Goal: Task Accomplishment & Management: Manage account settings

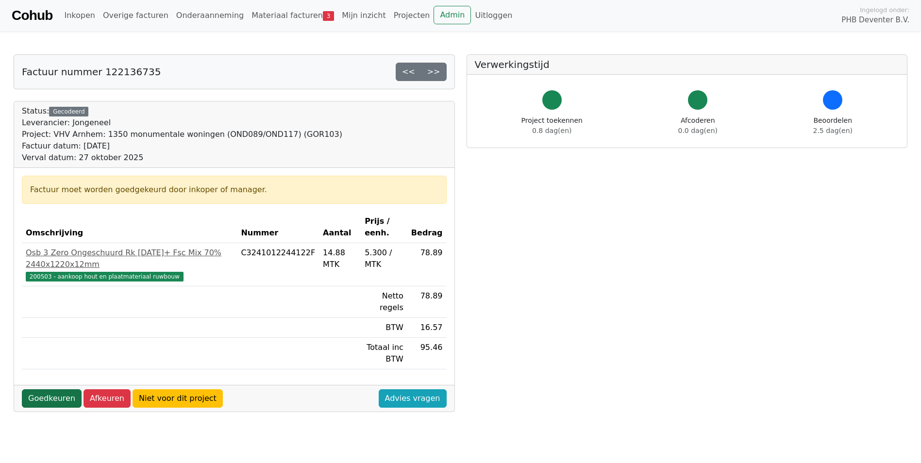
click at [53, 389] on link "Goedkeuren" at bounding box center [52, 398] width 60 height 18
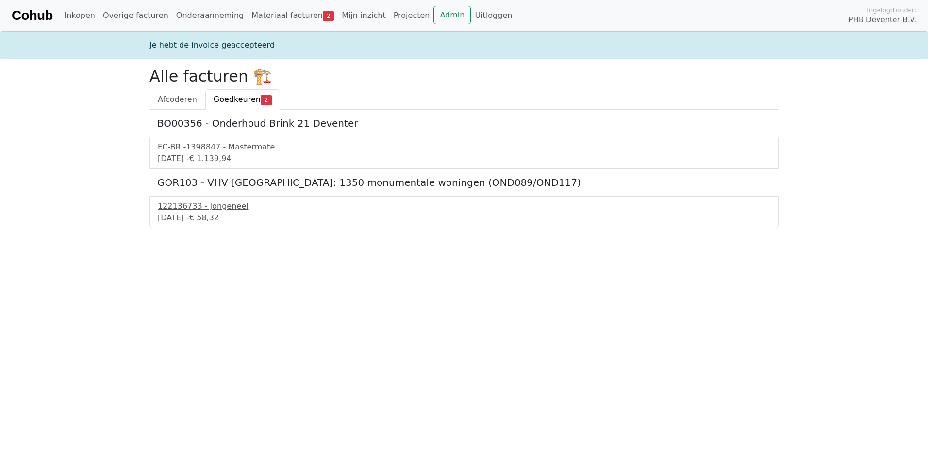
click at [242, 100] on span "Goedkeuren" at bounding box center [237, 99] width 47 height 9
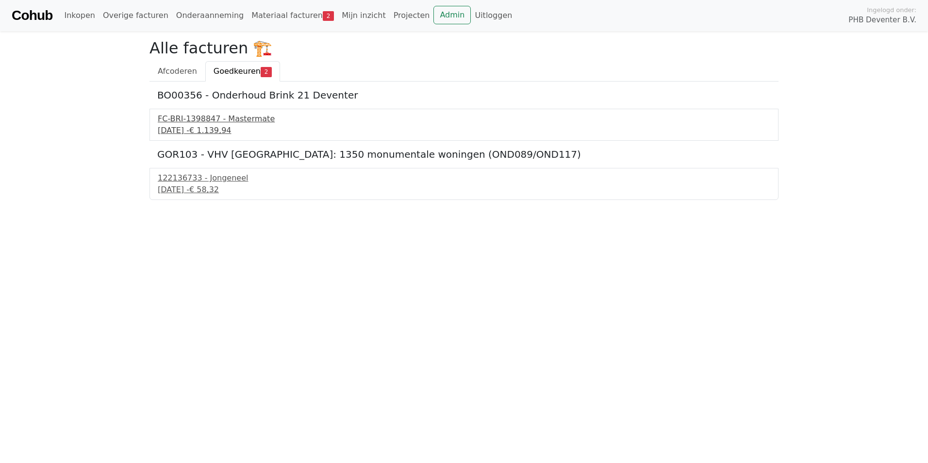
click at [225, 125] on div "[DATE] - € 1.139,94" at bounding box center [464, 131] width 613 height 12
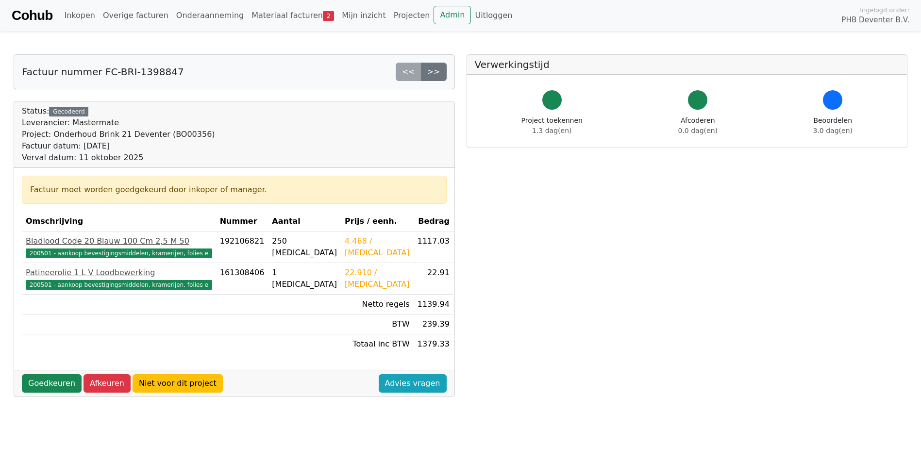
click at [132, 256] on span "200501 - aankoop bevestigingsmiddelen, kramerijen, folies e" at bounding box center [119, 254] width 186 height 10
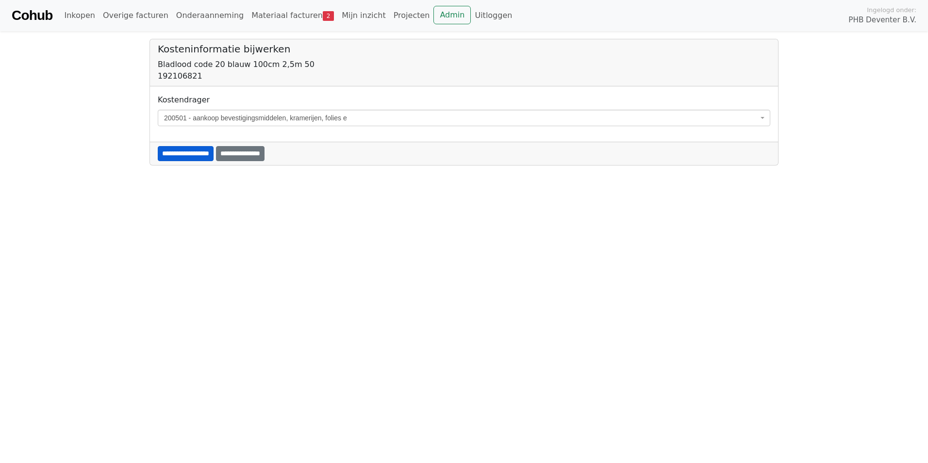
click at [198, 152] on input "**********" at bounding box center [186, 153] width 56 height 15
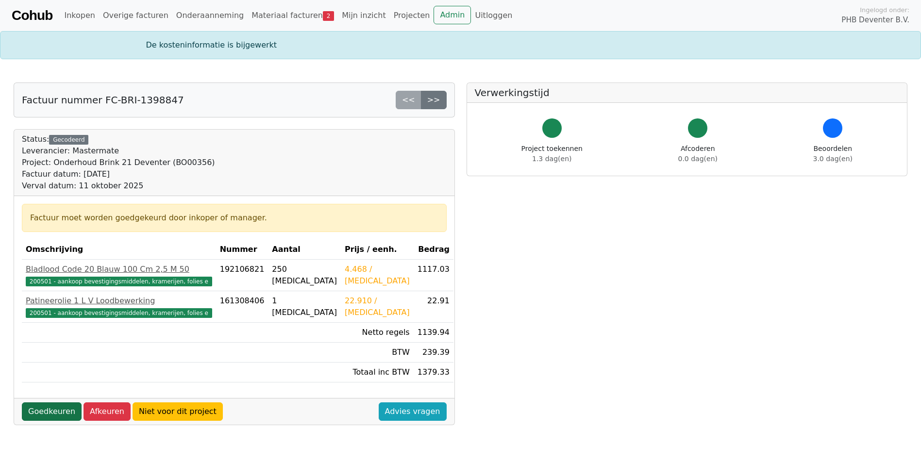
click at [51, 415] on link "Goedkeuren" at bounding box center [52, 411] width 60 height 18
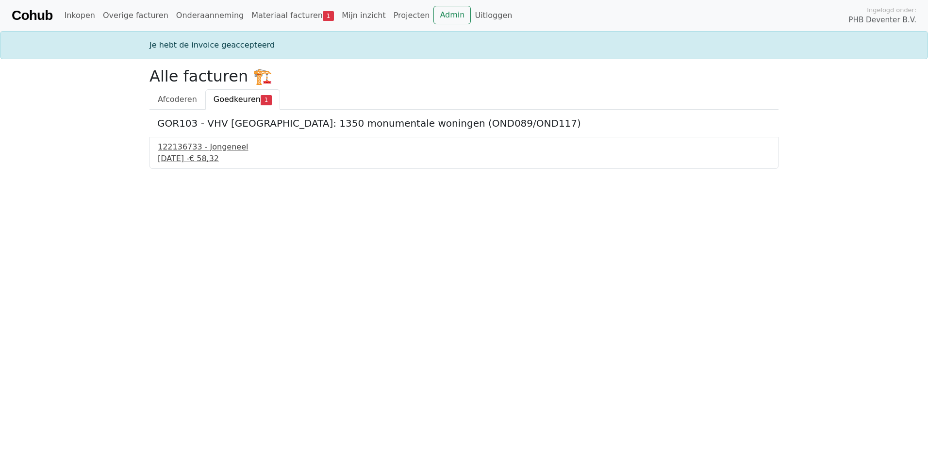
click at [199, 156] on div "[DATE] - € 58,32" at bounding box center [464, 159] width 613 height 12
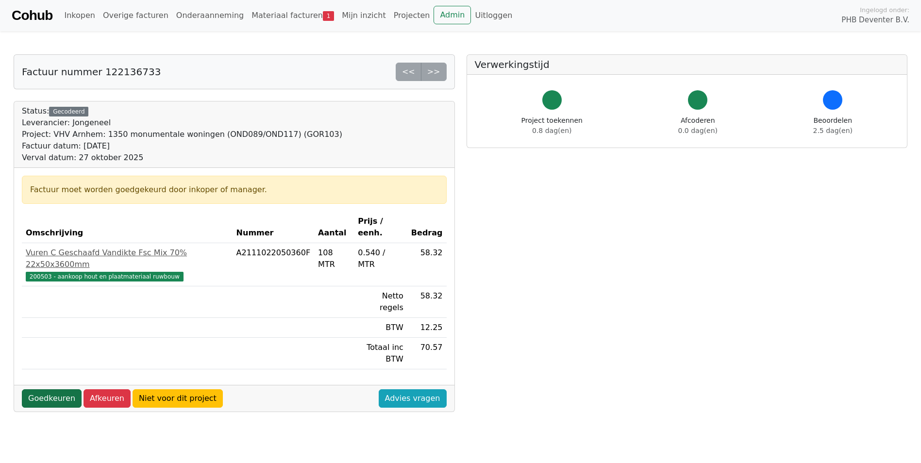
click at [43, 389] on link "Goedkeuren" at bounding box center [52, 398] width 60 height 18
